Goal: Task Accomplishment & Management: Complete application form

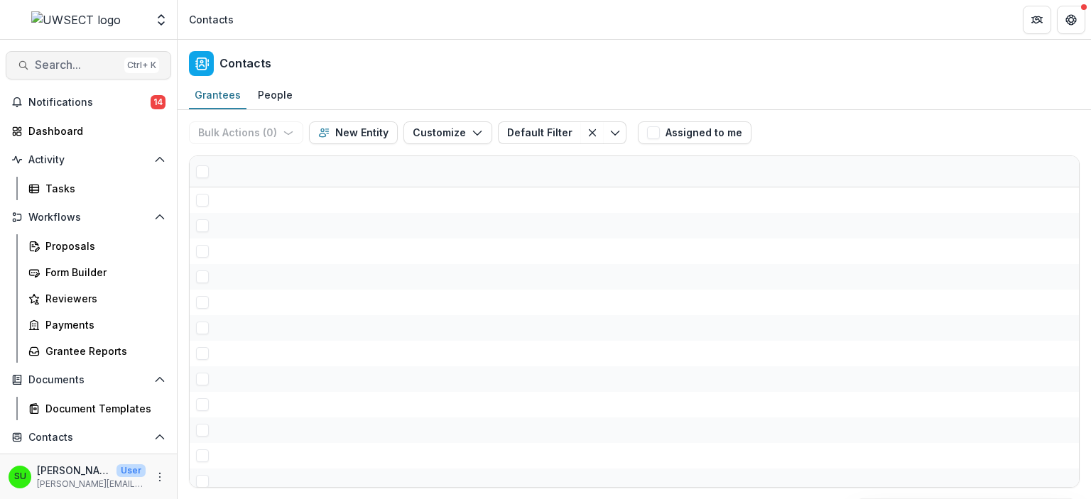
click at [69, 63] on span "Search..." at bounding box center [77, 64] width 84 height 13
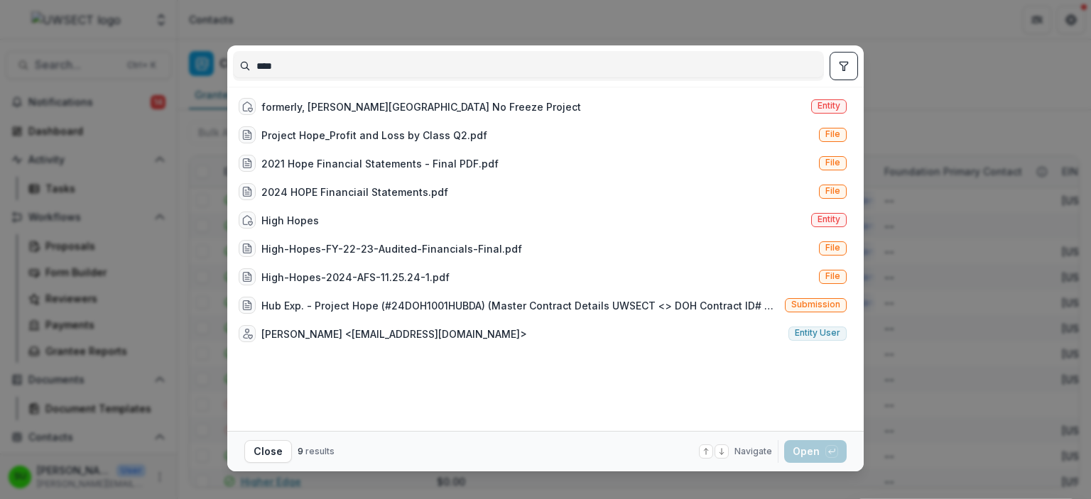
type input "****"
click at [942, 81] on div "**** formerly, [PERSON_NAME][GEOGRAPHIC_DATA] No Freeze Project Entity Project …" at bounding box center [545, 249] width 1091 height 499
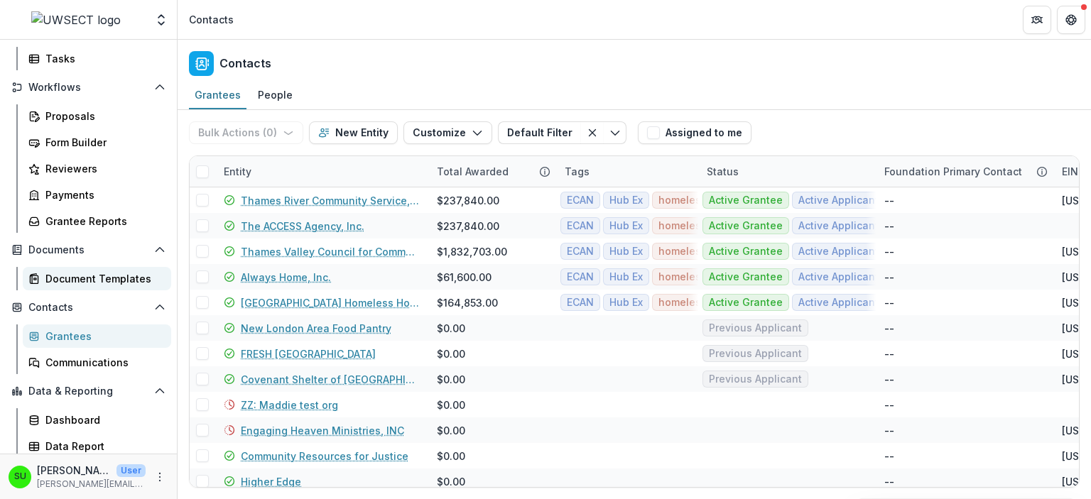
scroll to position [134, 0]
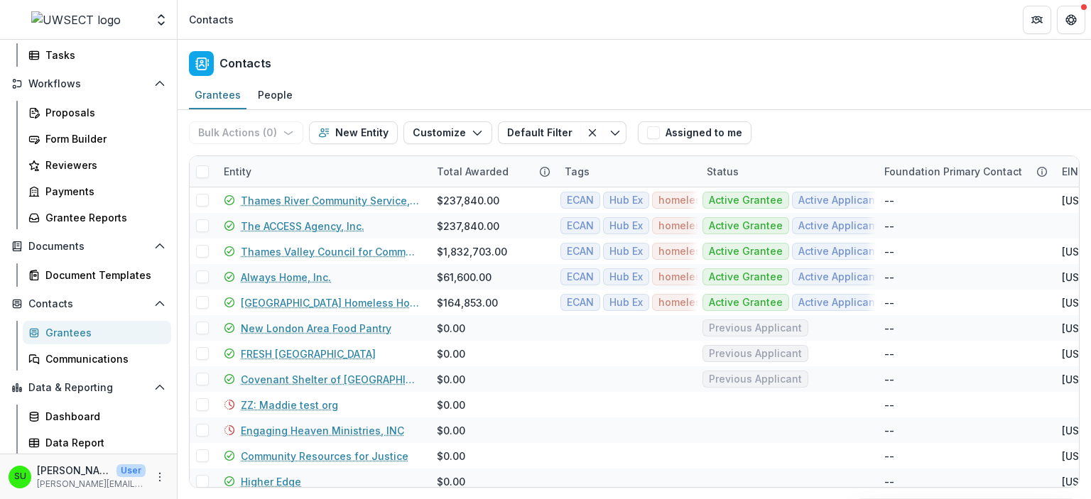
click at [68, 318] on div "Contacts Grantees Communications" at bounding box center [88, 332] width 177 height 78
click at [68, 319] on div "Contacts Grantees Communications" at bounding box center [88, 332] width 177 height 78
click at [72, 334] on div "Grantees" at bounding box center [102, 332] width 114 height 15
click at [77, 334] on div "Grantees" at bounding box center [102, 332] width 114 height 15
click at [79, 337] on div "Grantees" at bounding box center [102, 332] width 114 height 15
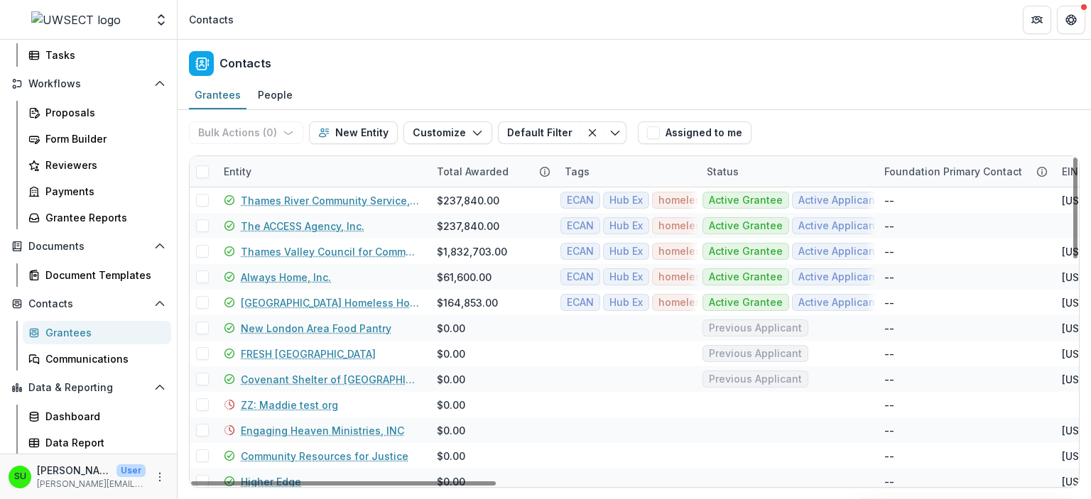
click at [467, 63] on div "Contacts" at bounding box center [635, 61] width 914 height 42
click at [73, 332] on div "Grantees" at bounding box center [102, 332] width 114 height 15
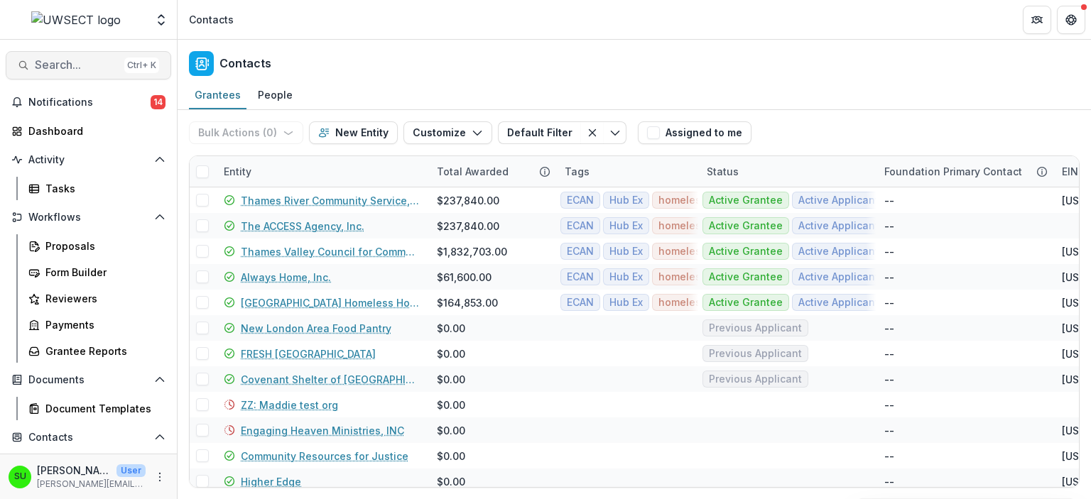
click at [68, 63] on span "Search..." at bounding box center [77, 64] width 84 height 13
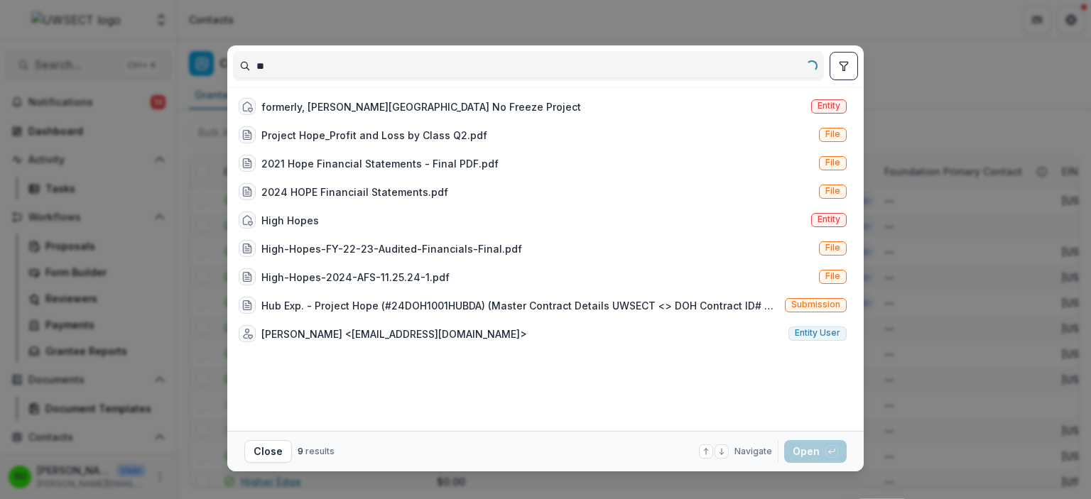
type input "*"
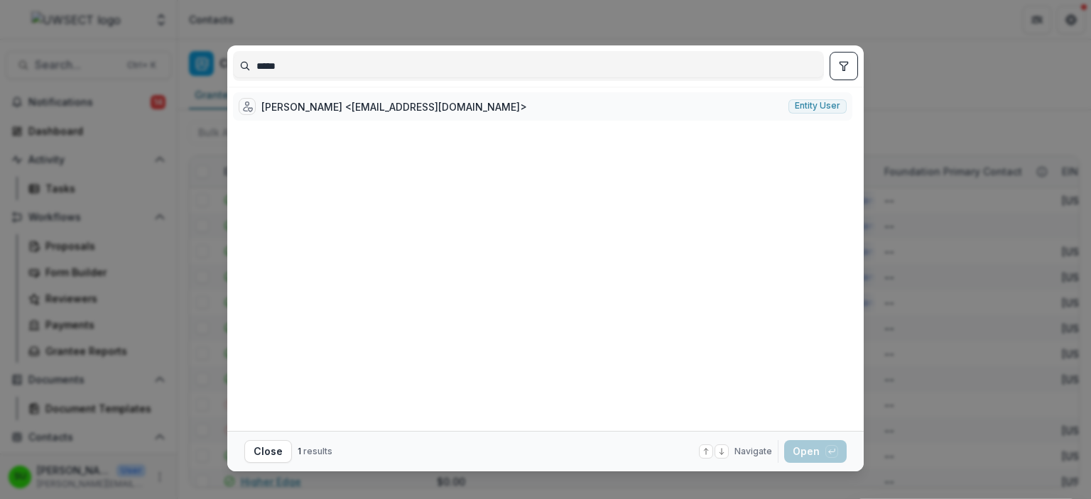
type input "*****"
click at [412, 108] on div "[PERSON_NAME] <[EMAIL_ADDRESS][DOMAIN_NAME]>" at bounding box center [394, 106] width 266 height 15
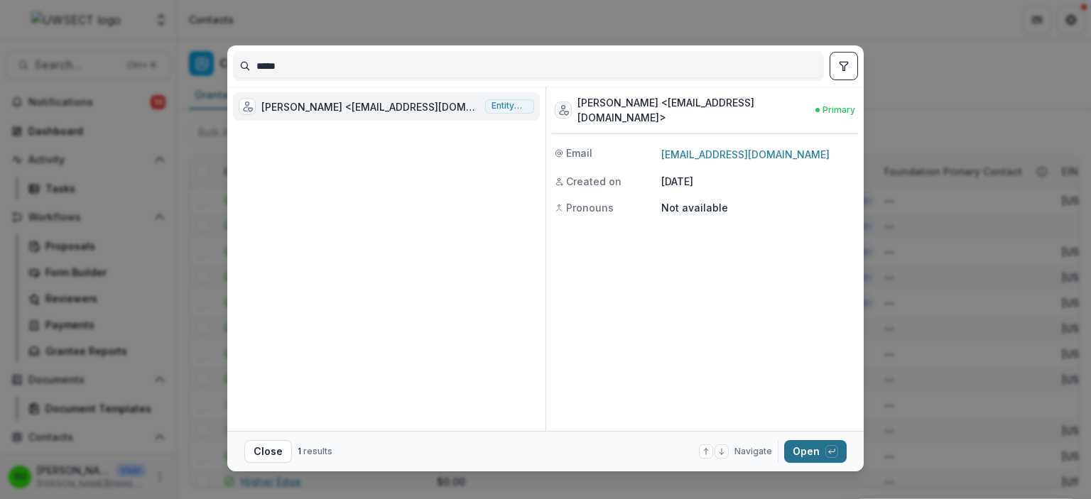
click at [818, 449] on button "Open with enter key" at bounding box center [815, 452] width 63 height 23
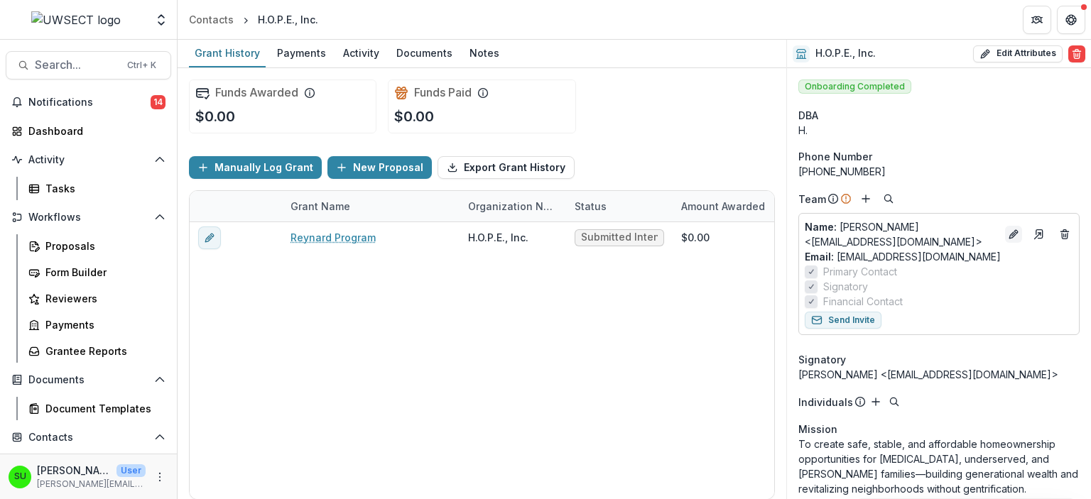
click at [1010, 235] on icon "Edit" at bounding box center [1013, 235] width 6 height 6
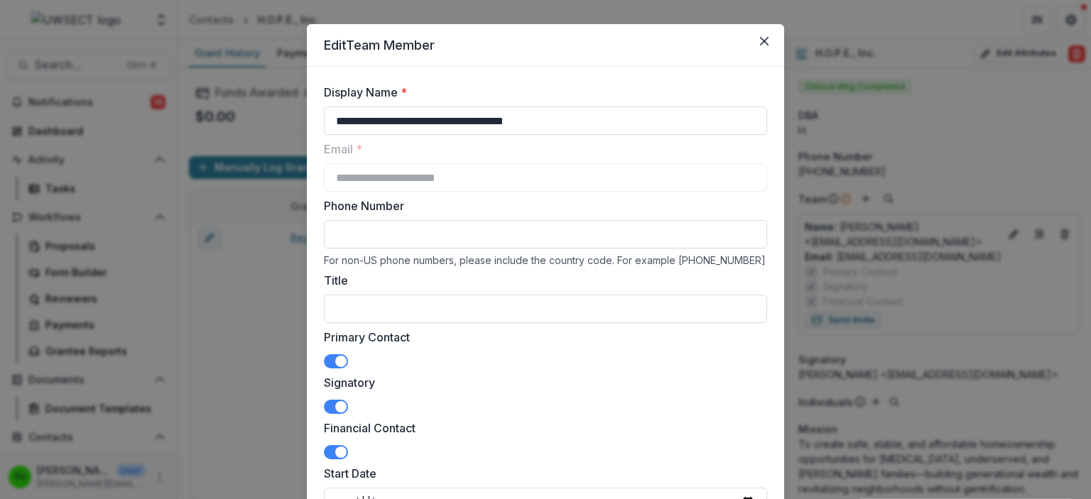
scroll to position [14, 0]
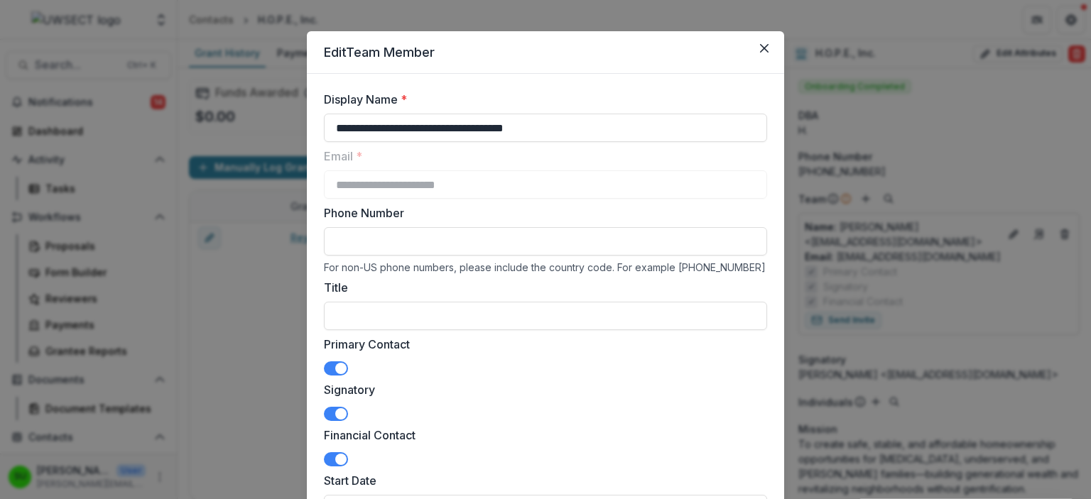
click at [762, 48] on icon "Close" at bounding box center [764, 48] width 9 height 9
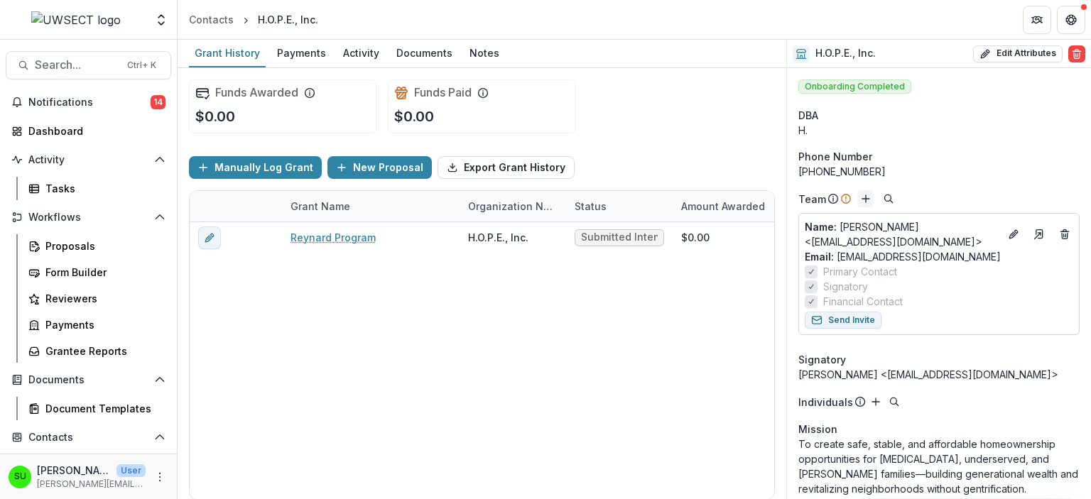
click at [861, 199] on icon "Add" at bounding box center [865, 198] width 11 height 11
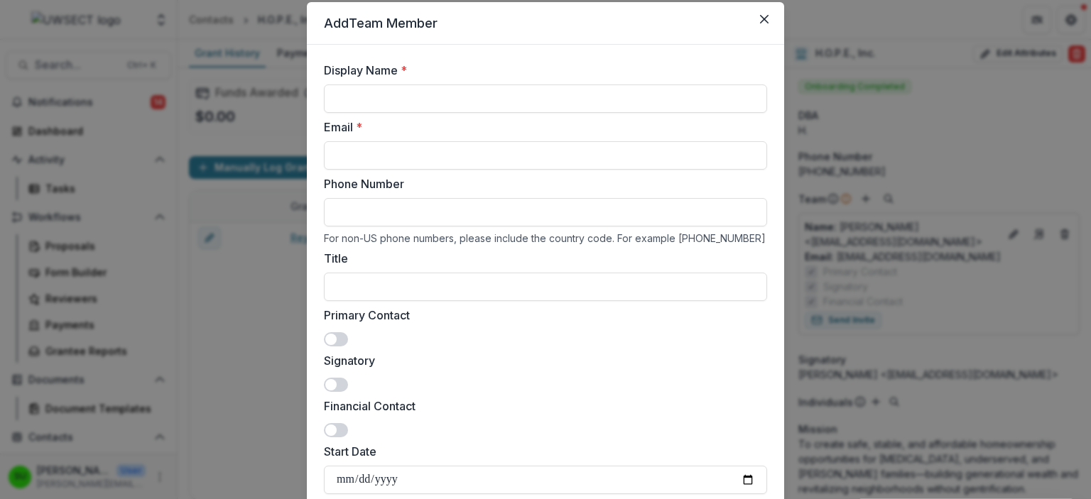
scroll to position [0, 0]
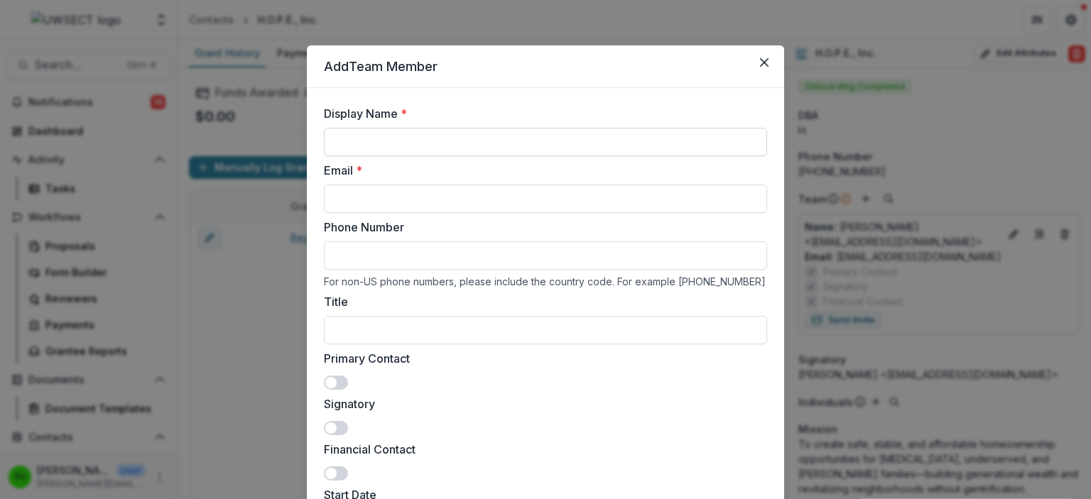
click at [492, 146] on input "Display Name *" at bounding box center [545, 142] width 443 height 28
type input "**********"
click at [394, 261] on input "Phone Number" at bounding box center [545, 256] width 443 height 28
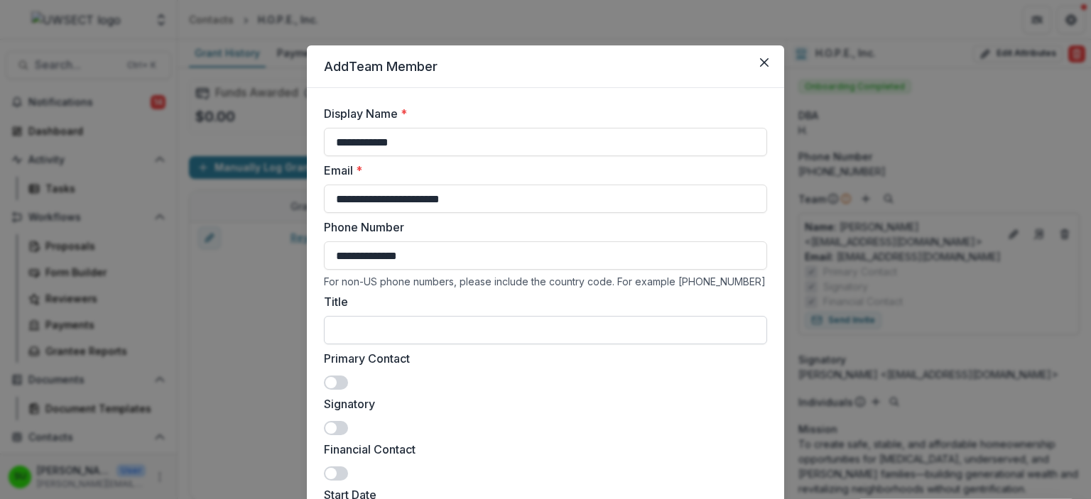
type input "**********"
click at [432, 333] on input "Title" at bounding box center [545, 330] width 443 height 28
drag, startPoint x: 432, startPoint y: 333, endPoint x: 391, endPoint y: 332, distance: 40.5
click at [391, 332] on input "Title" at bounding box center [545, 330] width 443 height 28
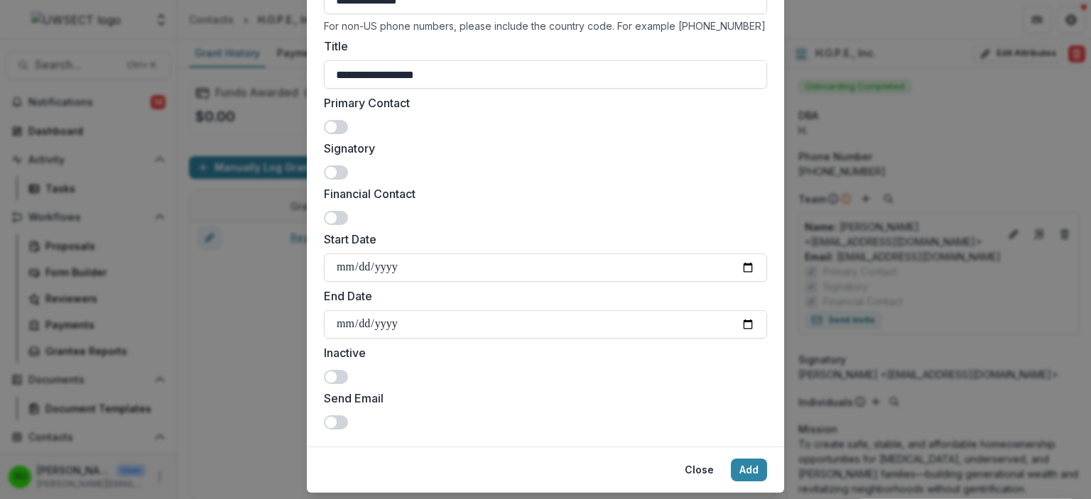
scroll to position [294, 0]
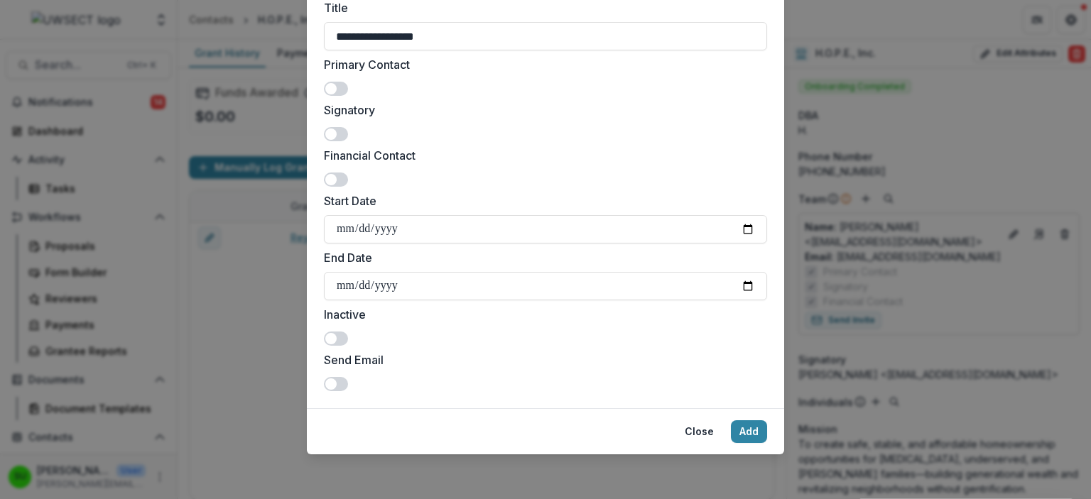
type input "**********"
click at [344, 380] on span at bounding box center [336, 384] width 24 height 14
click at [753, 431] on button "Add" at bounding box center [749, 432] width 36 height 23
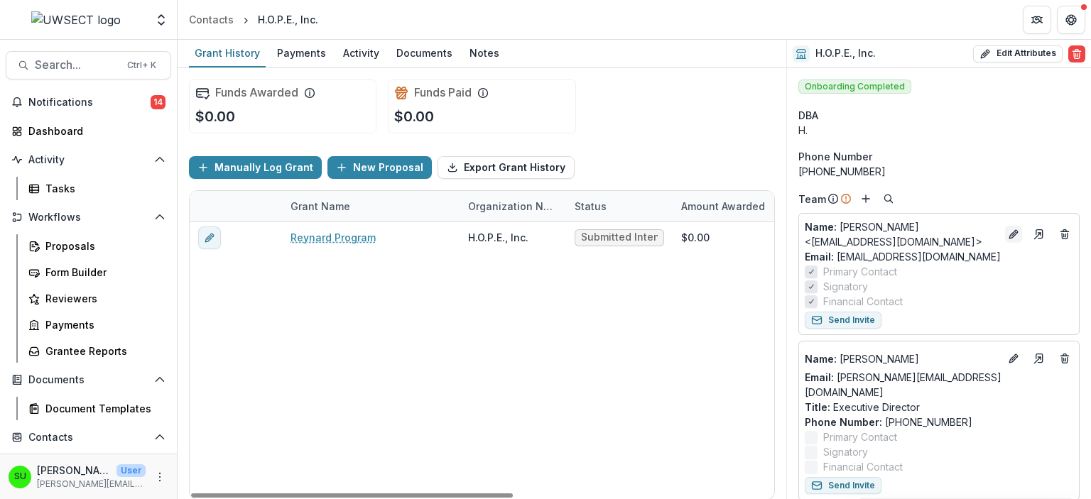
click at [1010, 238] on icon "Edit" at bounding box center [1013, 235] width 6 height 6
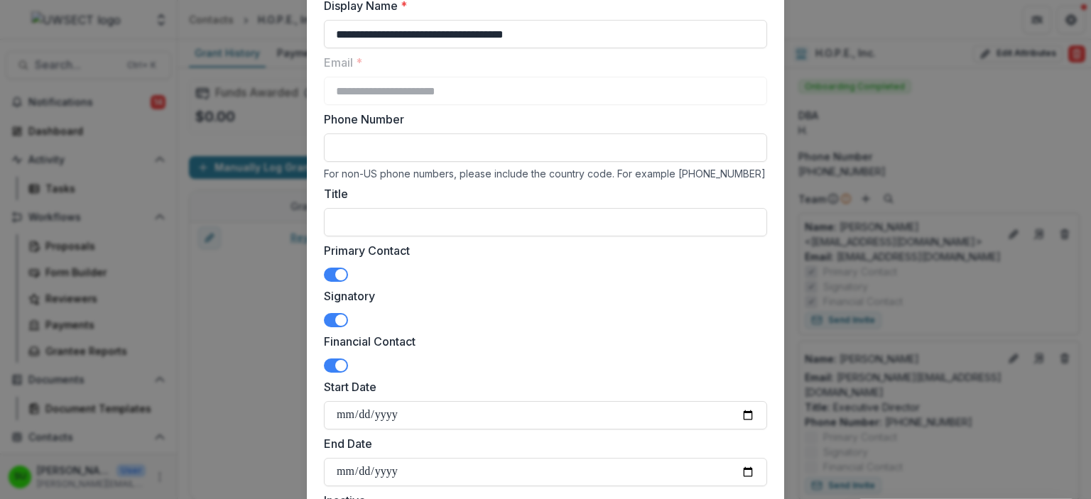
scroll to position [126, 0]
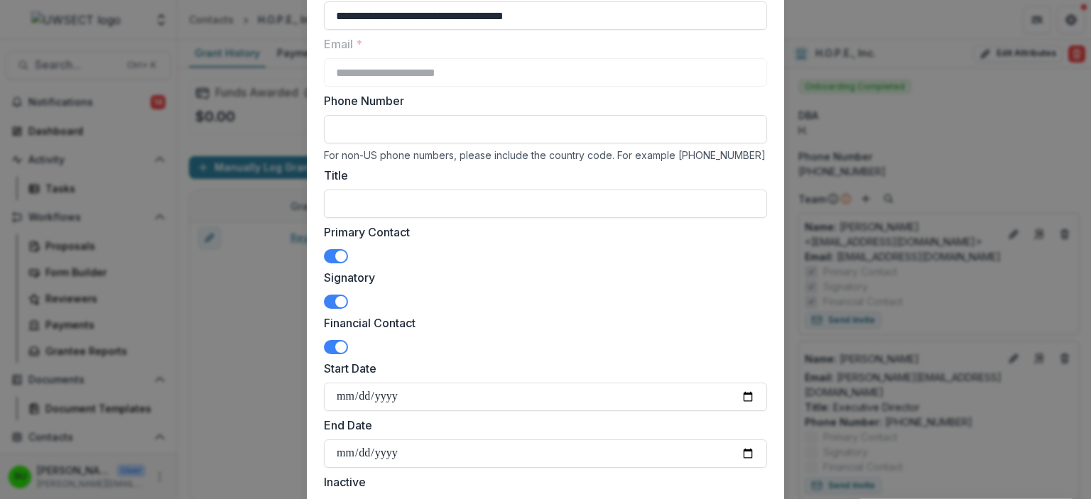
click at [324, 269] on label "Signatory" at bounding box center [541, 277] width 435 height 17
click at [340, 258] on span at bounding box center [340, 256] width 11 height 11
click at [342, 343] on span at bounding box center [340, 347] width 11 height 11
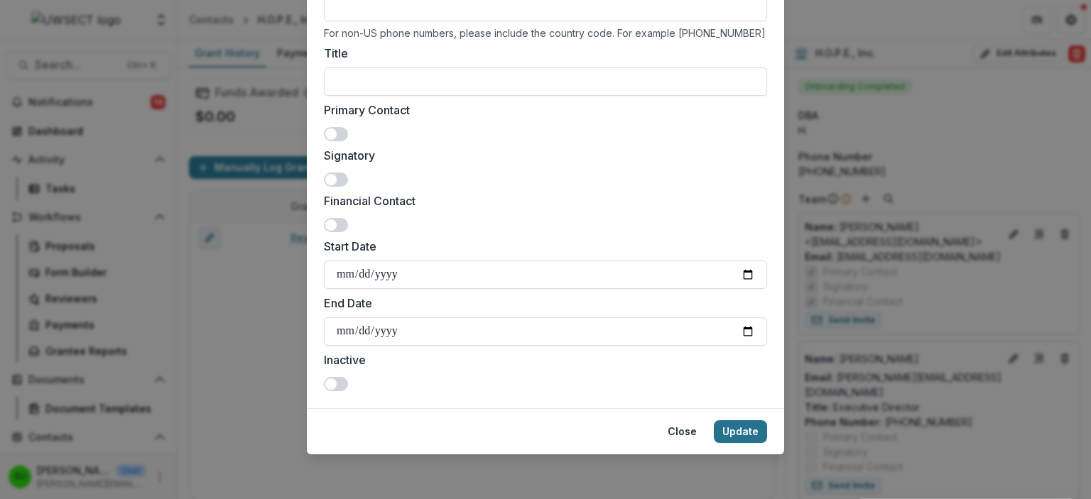
click at [752, 431] on button "Update" at bounding box center [740, 432] width 53 height 23
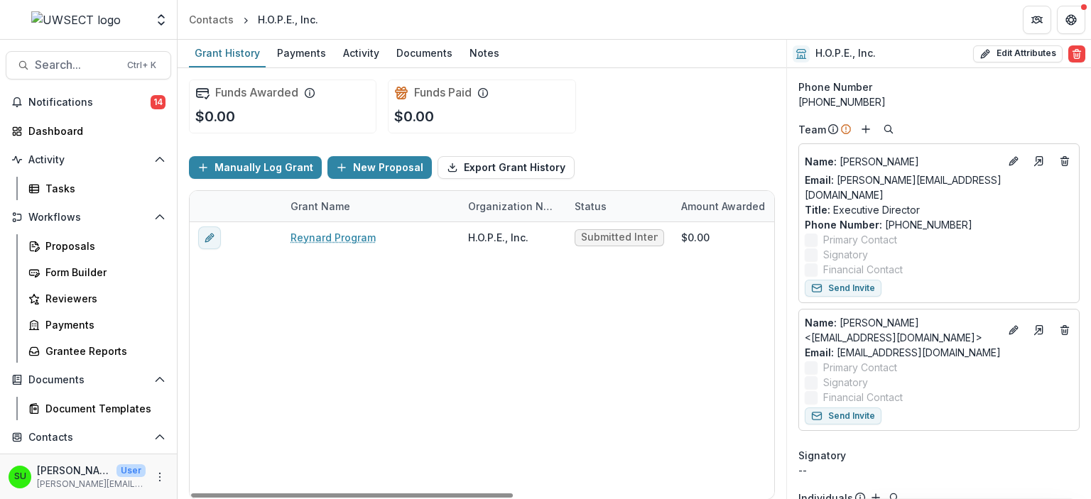
scroll to position [70, 0]
click at [1010, 164] on icon "Edit" at bounding box center [1013, 161] width 6 height 6
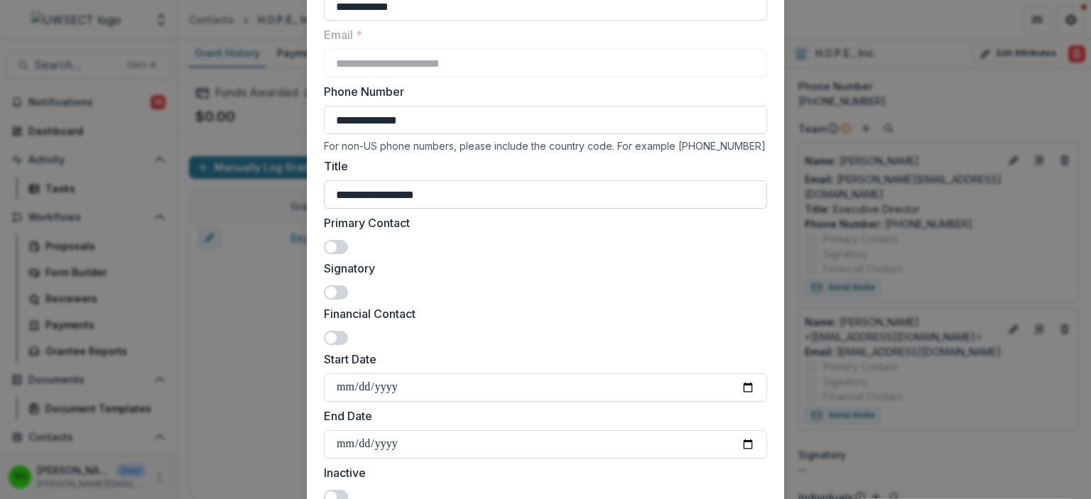
scroll to position [136, 0]
click at [337, 241] on span at bounding box center [336, 246] width 24 height 14
click at [335, 290] on span at bounding box center [336, 292] width 24 height 14
click at [331, 340] on span at bounding box center [330, 337] width 11 height 11
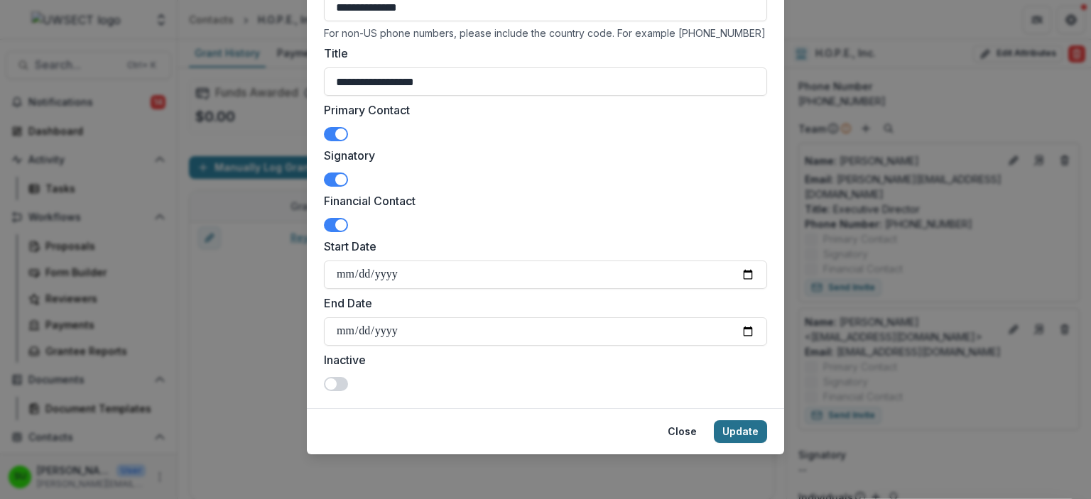
click at [750, 436] on button "Update" at bounding box center [740, 432] width 53 height 23
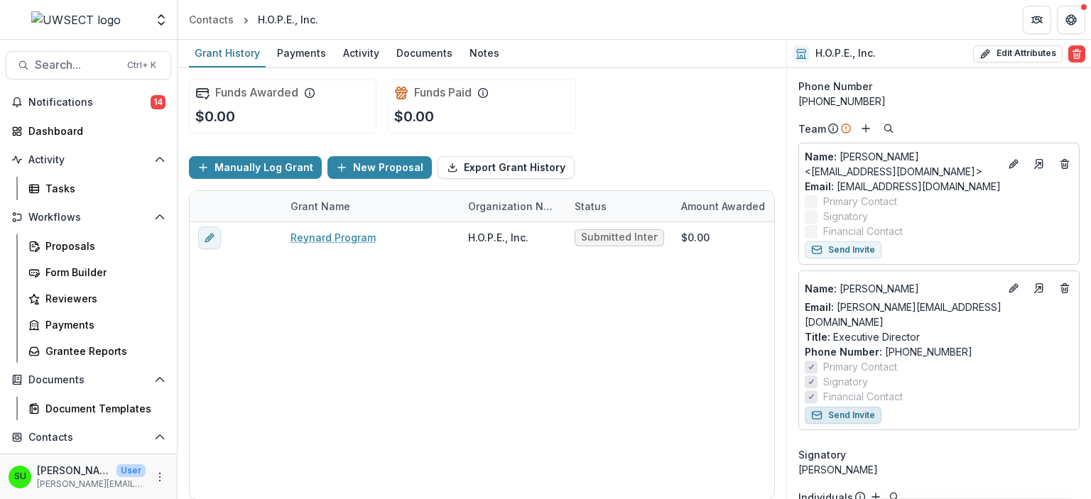
click at [858, 407] on button "Send Invite" at bounding box center [843, 415] width 77 height 17
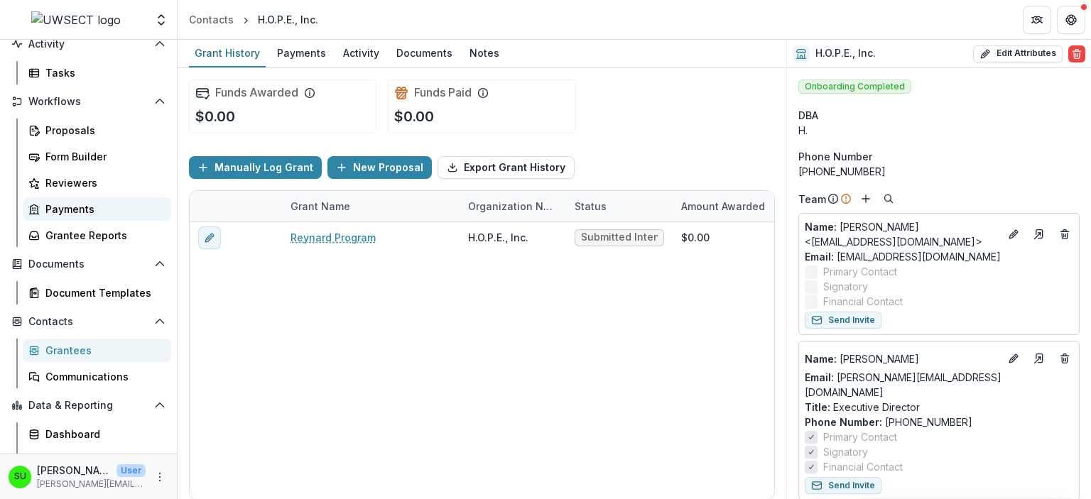
scroll to position [134, 0]
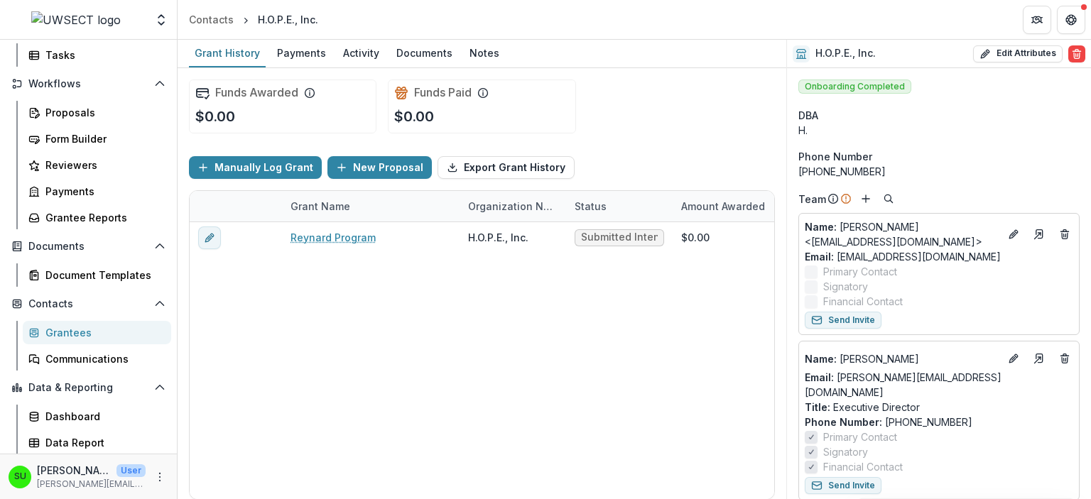
click at [64, 330] on div "Grantees" at bounding box center [102, 332] width 114 height 15
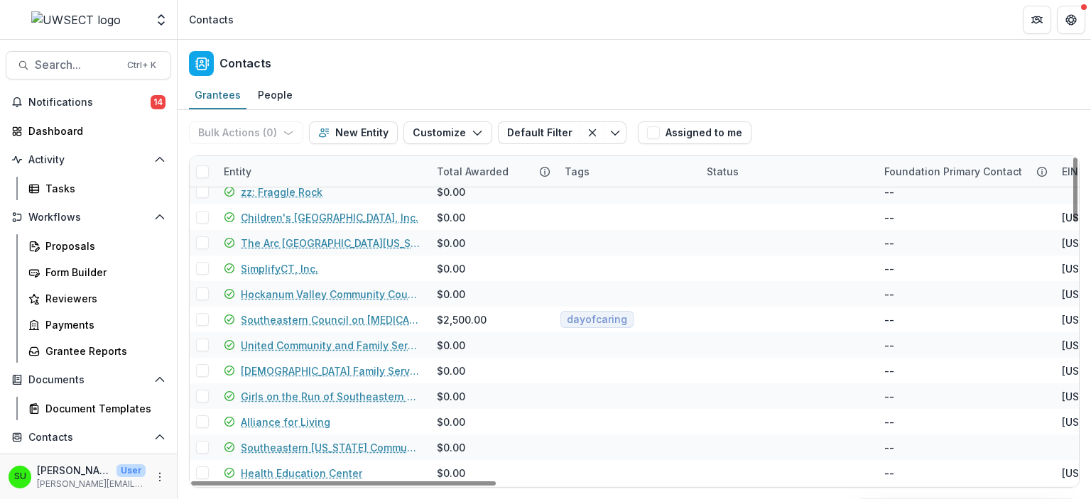
scroll to position [1336, 0]
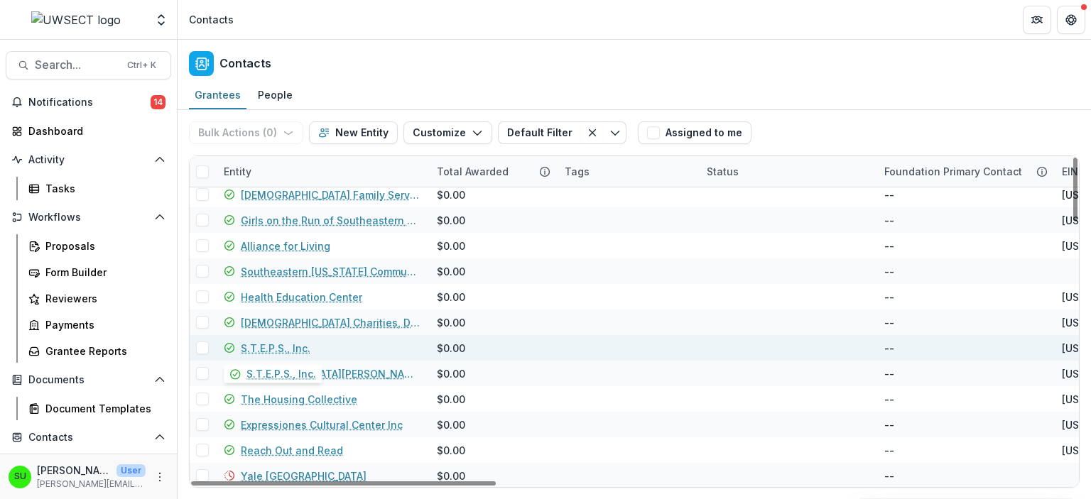
click at [264, 347] on link "S.T.E.P.S., Inc." at bounding box center [276, 348] width 70 height 15
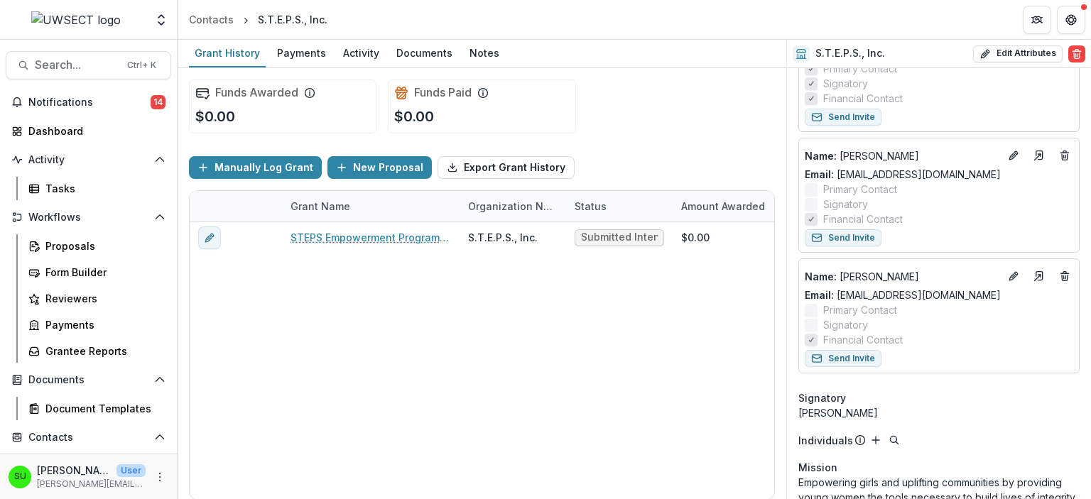
scroll to position [210, 0]
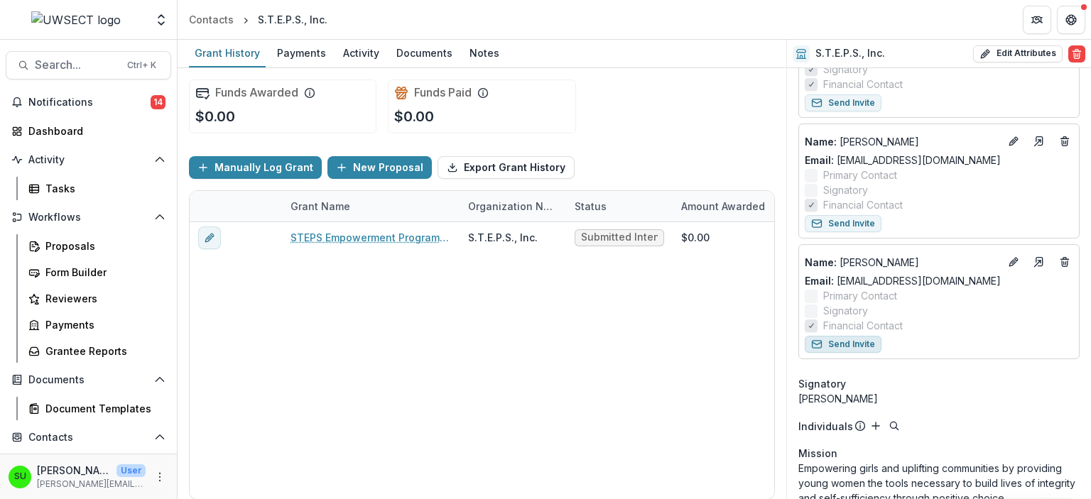
click at [858, 345] on button "Send Invite" at bounding box center [843, 344] width 77 height 17
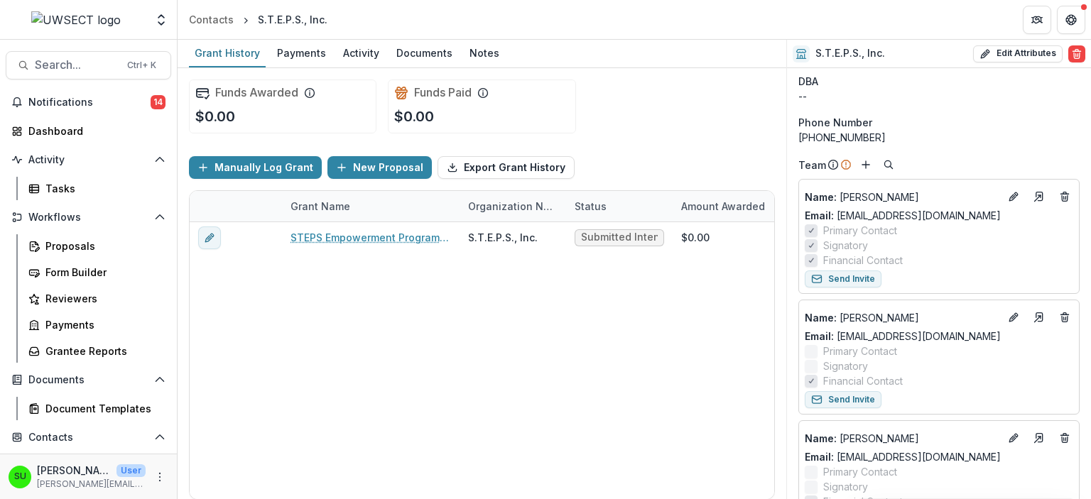
scroll to position [0, 0]
